Goal: Task Accomplishment & Management: Use online tool/utility

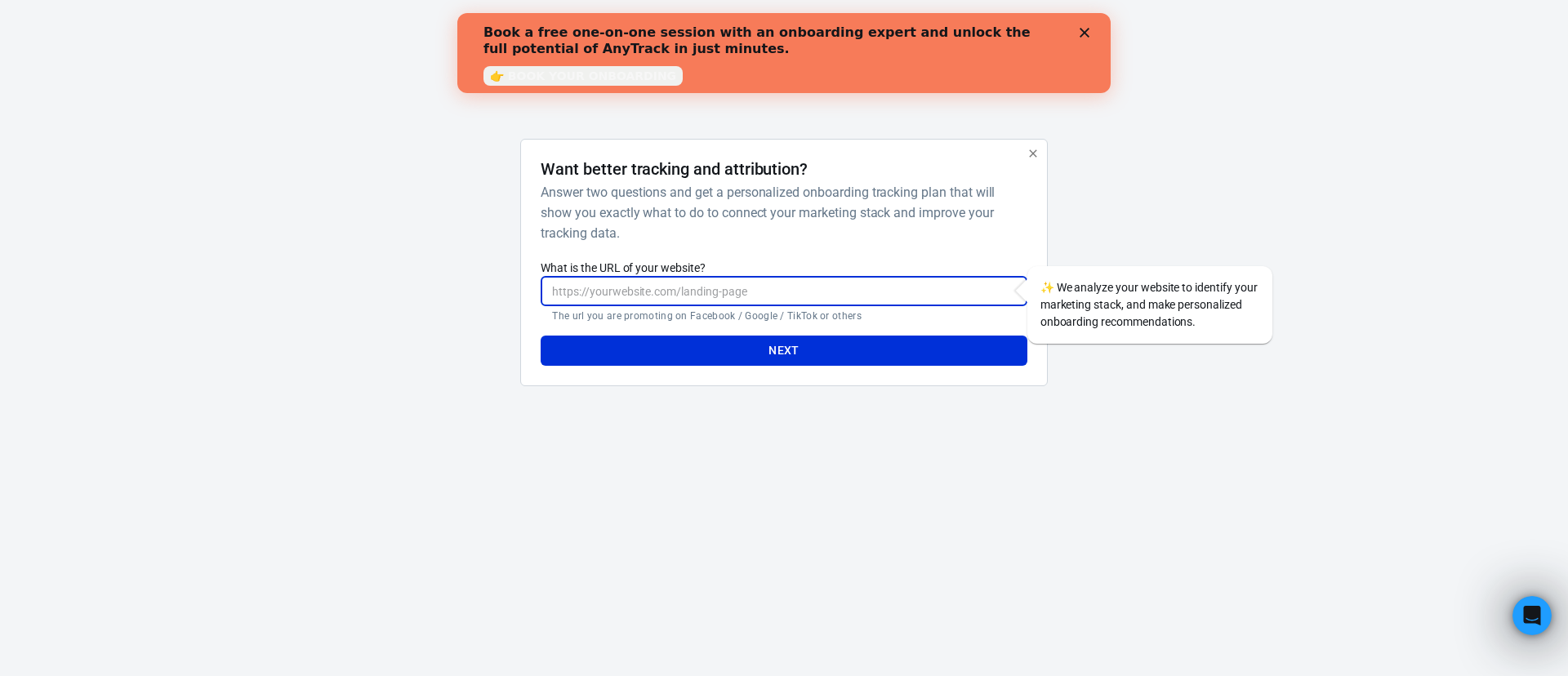
click at [729, 295] on input "What is the URL of your website?" at bounding box center [783, 290] width 486 height 30
paste input "[URL][DOMAIN_NAME]"
type input "[URL][DOMAIN_NAME]"
click at [724, 338] on button "Next" at bounding box center [783, 350] width 486 height 30
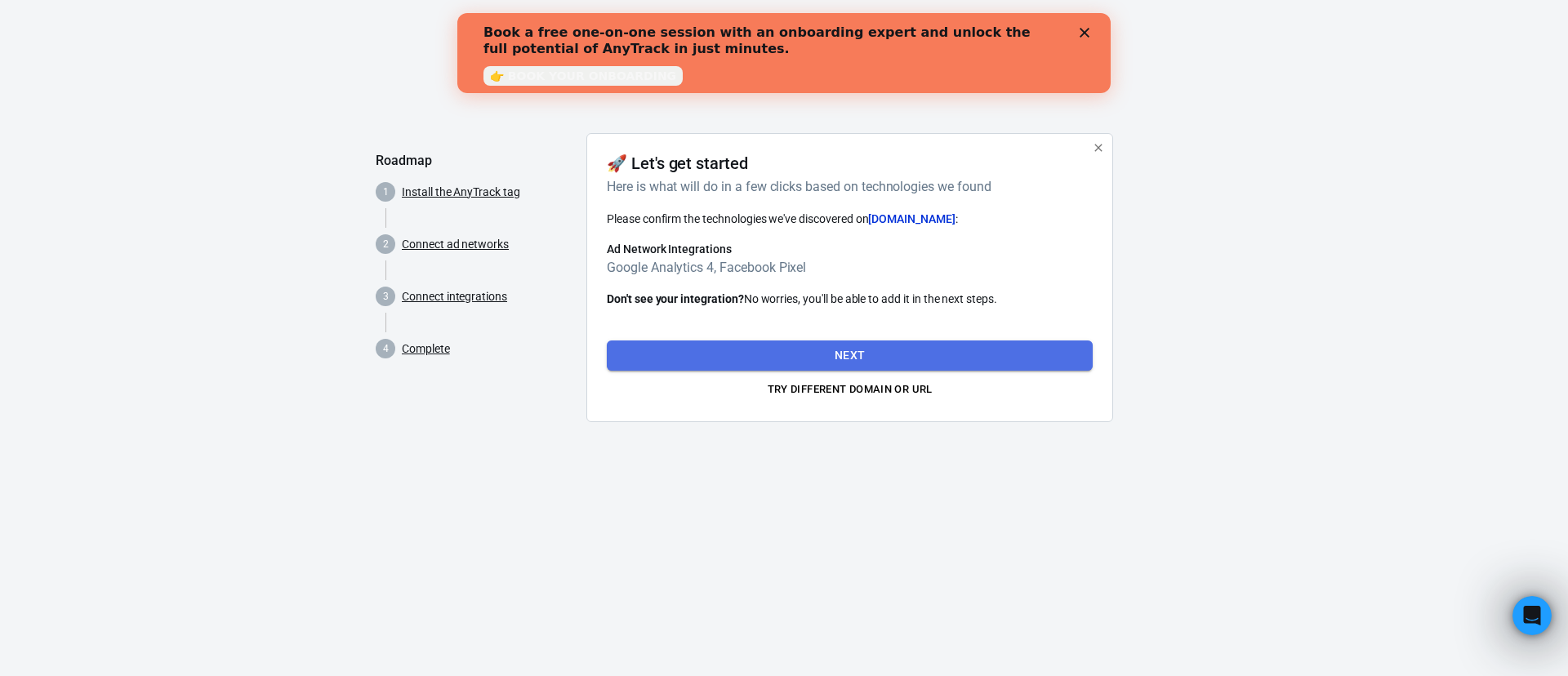
click at [831, 360] on button "Next" at bounding box center [849, 355] width 486 height 30
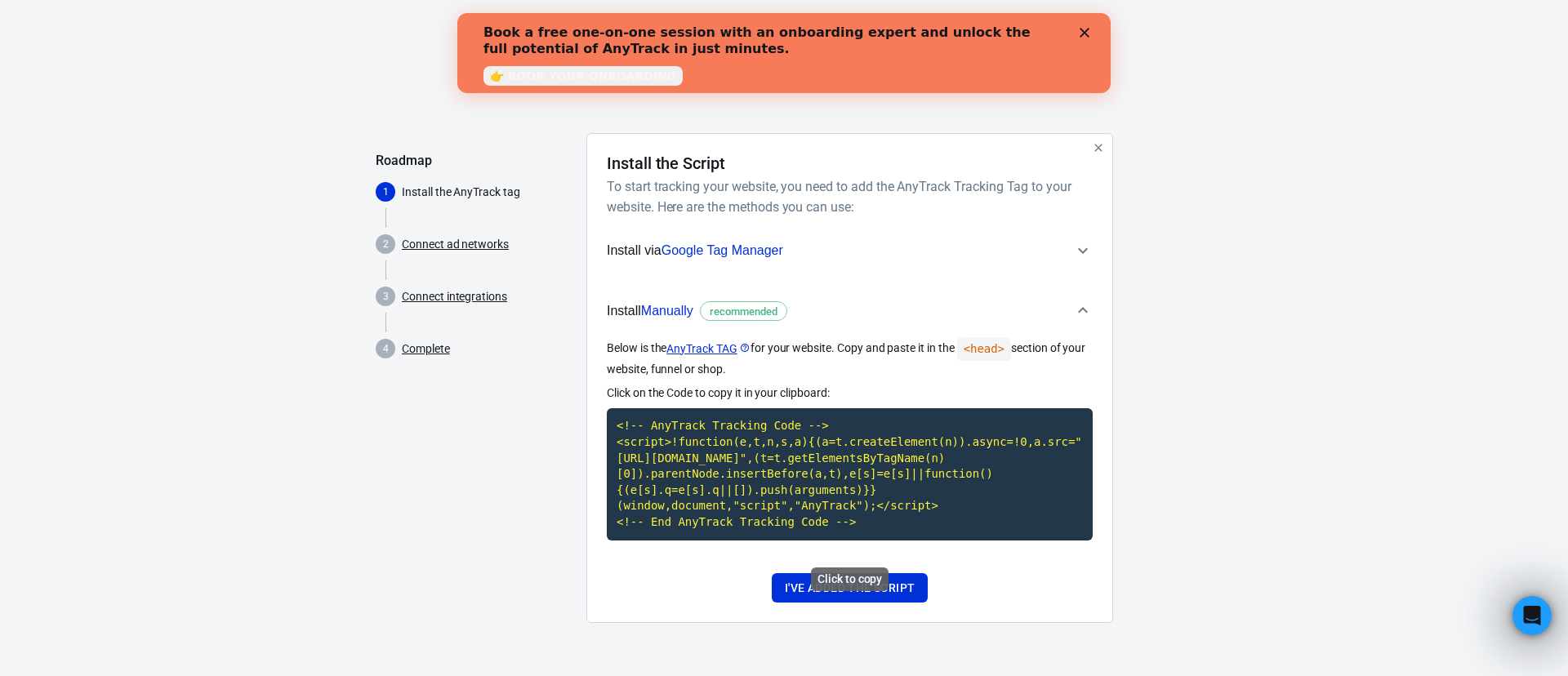
scroll to position [3, 0]
click at [801, 456] on code "<!-- AnyTrack Tracking Code --> <script>!function(e,t,n,s,a){(a=t.createElement…" at bounding box center [849, 474] width 486 height 132
click at [864, 602] on button "I've added the script" at bounding box center [849, 588] width 156 height 30
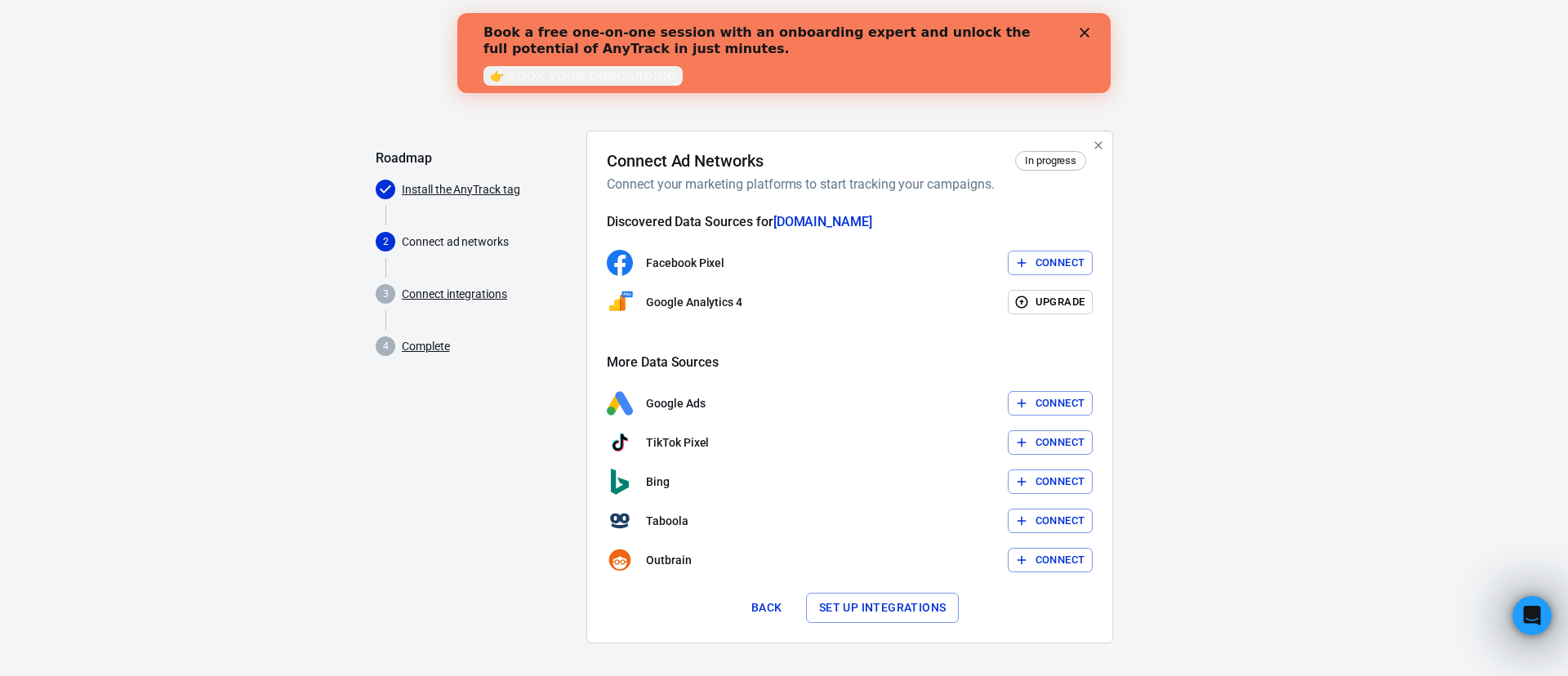
scroll to position [9, 0]
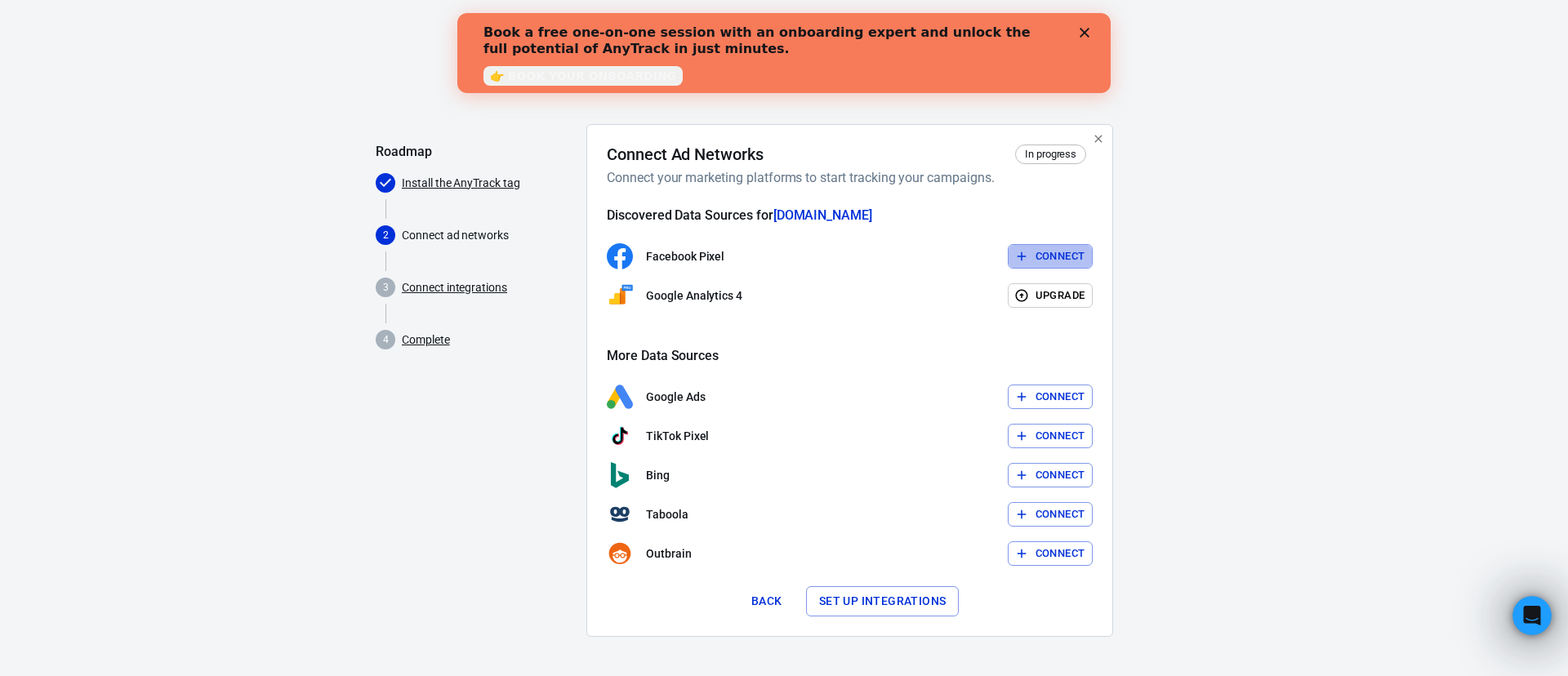
click at [1064, 263] on button "Connect" at bounding box center [1050, 257] width 86 height 25
click at [1067, 263] on div "Facebook Pixel Connect" at bounding box center [849, 256] width 486 height 26
click at [1053, 143] on div "Connect Ad Networks In progress Connect your marketing platforms to start track…" at bounding box center [850, 380] width 527 height 513
click at [452, 178] on link "Install the AnyTrack tag" at bounding box center [461, 184] width 118 height 17
